Goal: Task Accomplishment & Management: Manage account settings

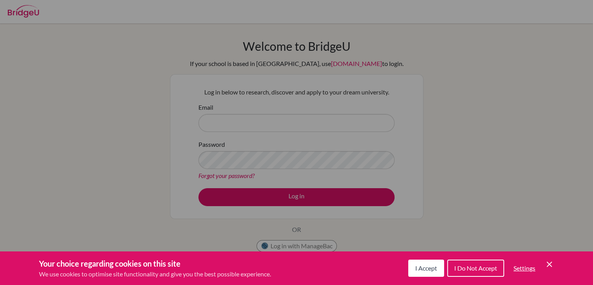
click at [411, 264] on button "I Accept" at bounding box center [426, 267] width 36 height 17
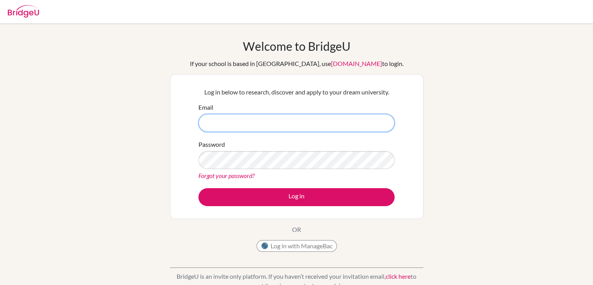
click at [368, 126] on input "Email" at bounding box center [296, 123] width 196 height 18
click at [198, 188] on button "Log in" at bounding box center [296, 197] width 196 height 18
type input "[PERSON_NAME][EMAIL_ADDRESS][DOMAIN_NAME]"
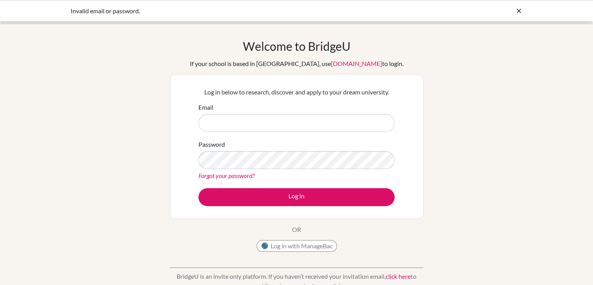
type input "[PERSON_NAME][EMAIL_ADDRESS][DOMAIN_NAME]"
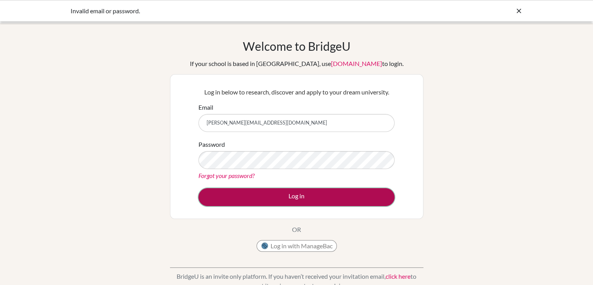
click at [289, 196] on button "Log in" at bounding box center [296, 197] width 196 height 18
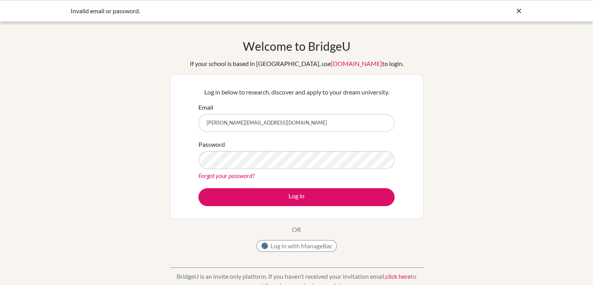
click at [214, 178] on link "Forgot your password?" at bounding box center [226, 175] width 56 height 7
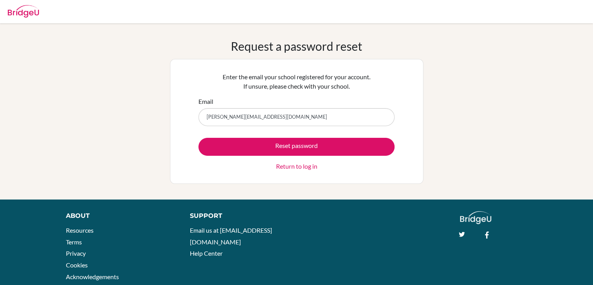
type input "[PERSON_NAME][EMAIL_ADDRESS][DOMAIN_NAME]"
click at [198, 138] on button "Reset password" at bounding box center [296, 147] width 196 height 18
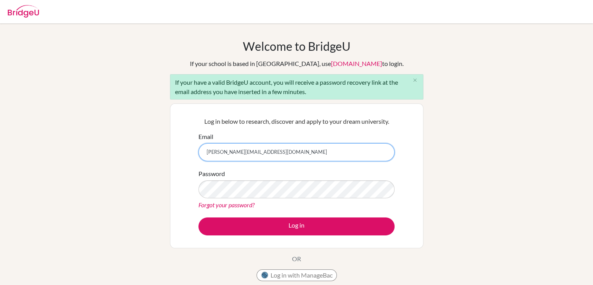
type input "[PERSON_NAME][EMAIL_ADDRESS][DOMAIN_NAME]"
click at [198, 217] on button "Log in" at bounding box center [296, 226] width 196 height 18
